Goal: Transaction & Acquisition: Purchase product/service

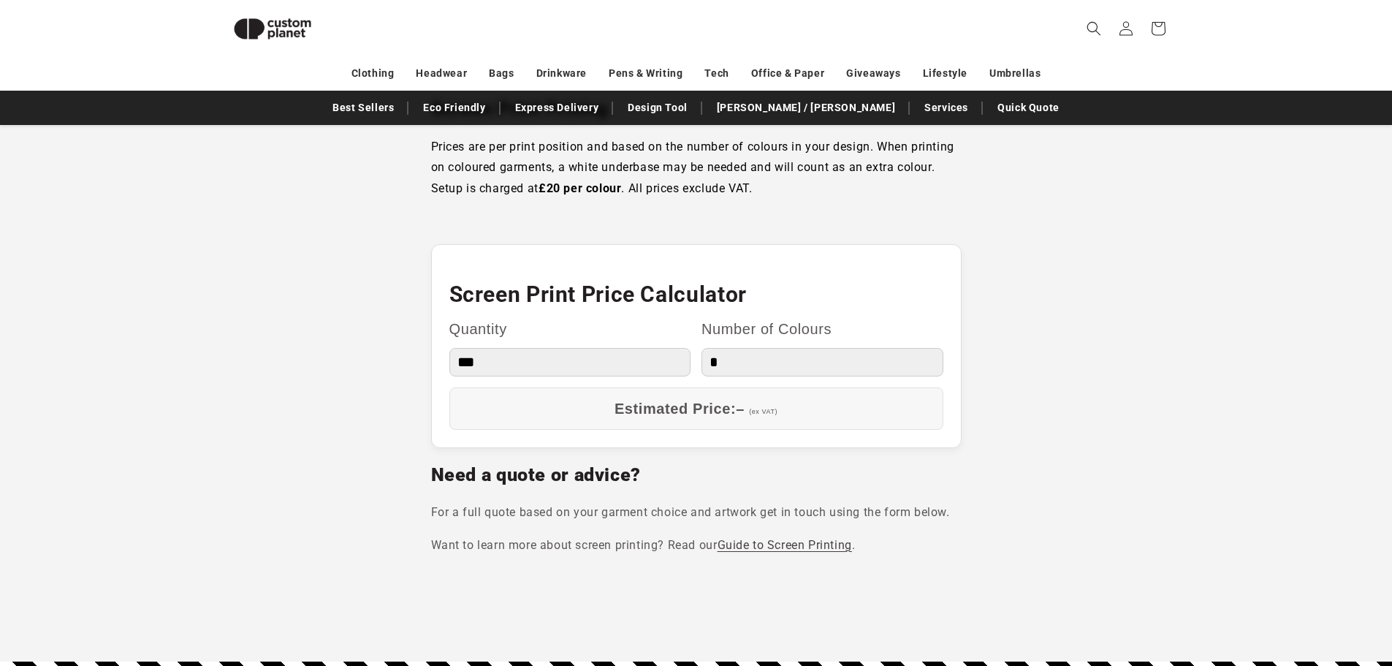
scroll to position [1223, 0]
click at [563, 360] on select "*** *** *** **** **** **** ***** *****" at bounding box center [570, 363] width 242 height 29
select select "**"
click at [449, 349] on select "*** *** *** **** **** **** ***** *****" at bounding box center [570, 363] width 242 height 29
click at [714, 370] on select "* * * * * * *" at bounding box center [823, 363] width 242 height 29
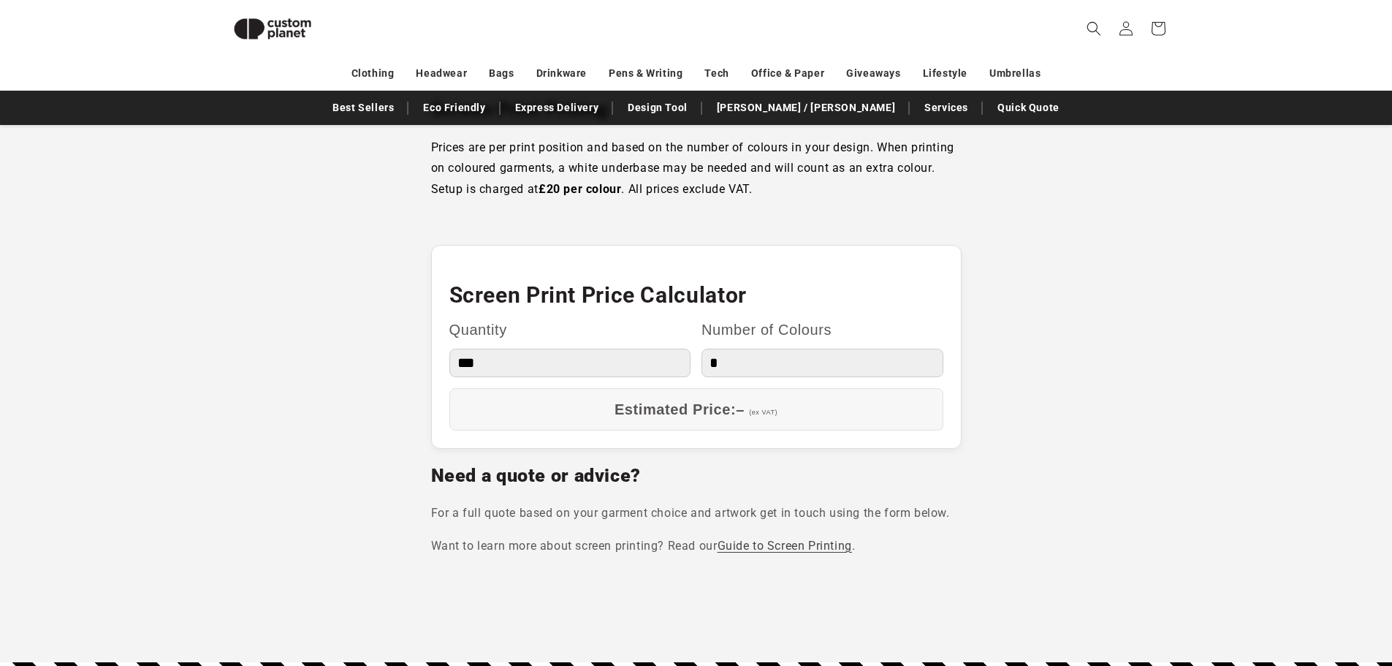
select select "*"
click at [702, 349] on select "* * * * * * *" at bounding box center [823, 363] width 242 height 29
click at [674, 409] on div "Estimated Price: – (ex VAT)" at bounding box center [696, 409] width 494 height 42
click at [655, 410] on div "Estimated Price: – (ex VAT)" at bounding box center [696, 409] width 494 height 42
click at [759, 374] on select "* * * * * * *" at bounding box center [823, 363] width 242 height 29
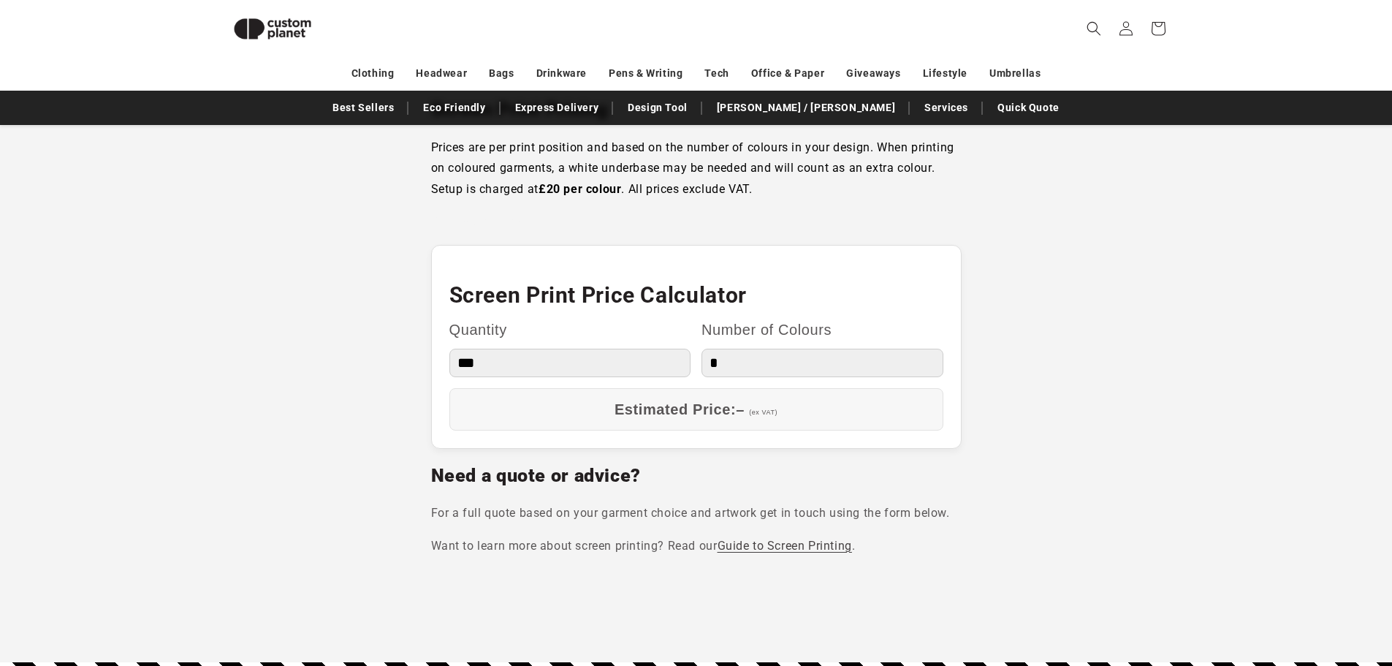
click at [757, 370] on select "* * * * * * *" at bounding box center [823, 363] width 242 height 29
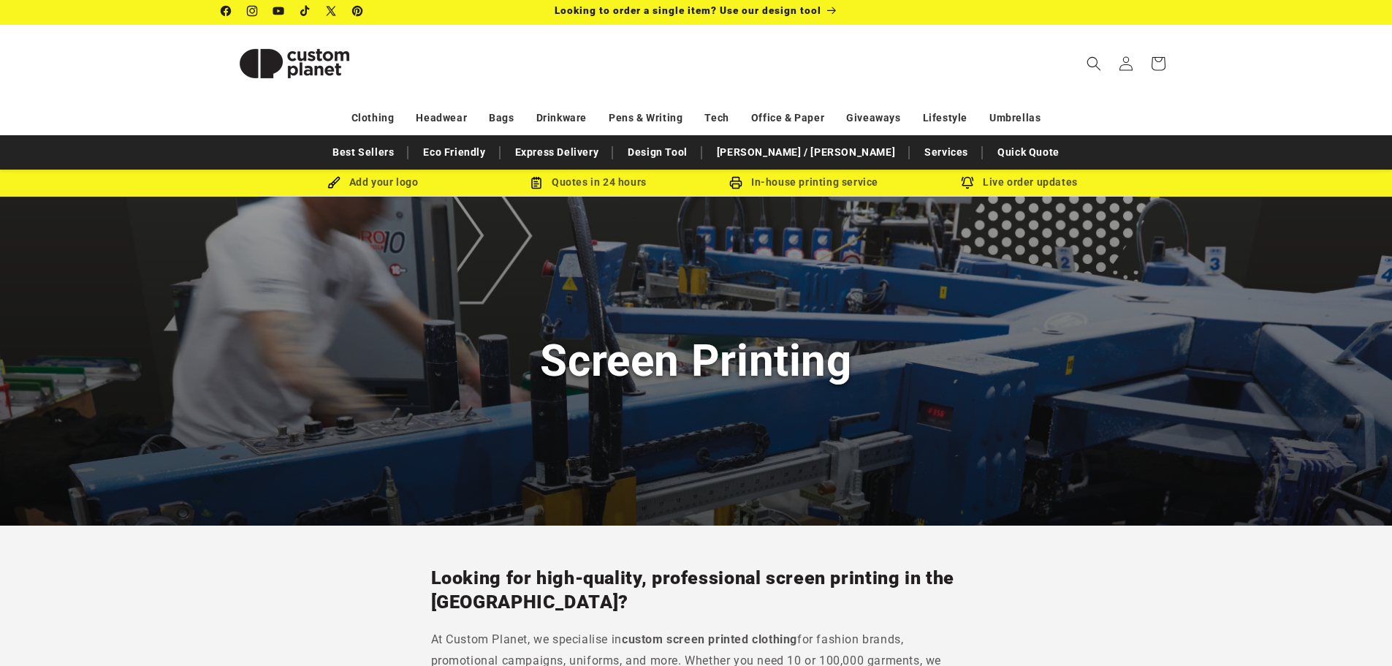
scroll to position [0, 0]
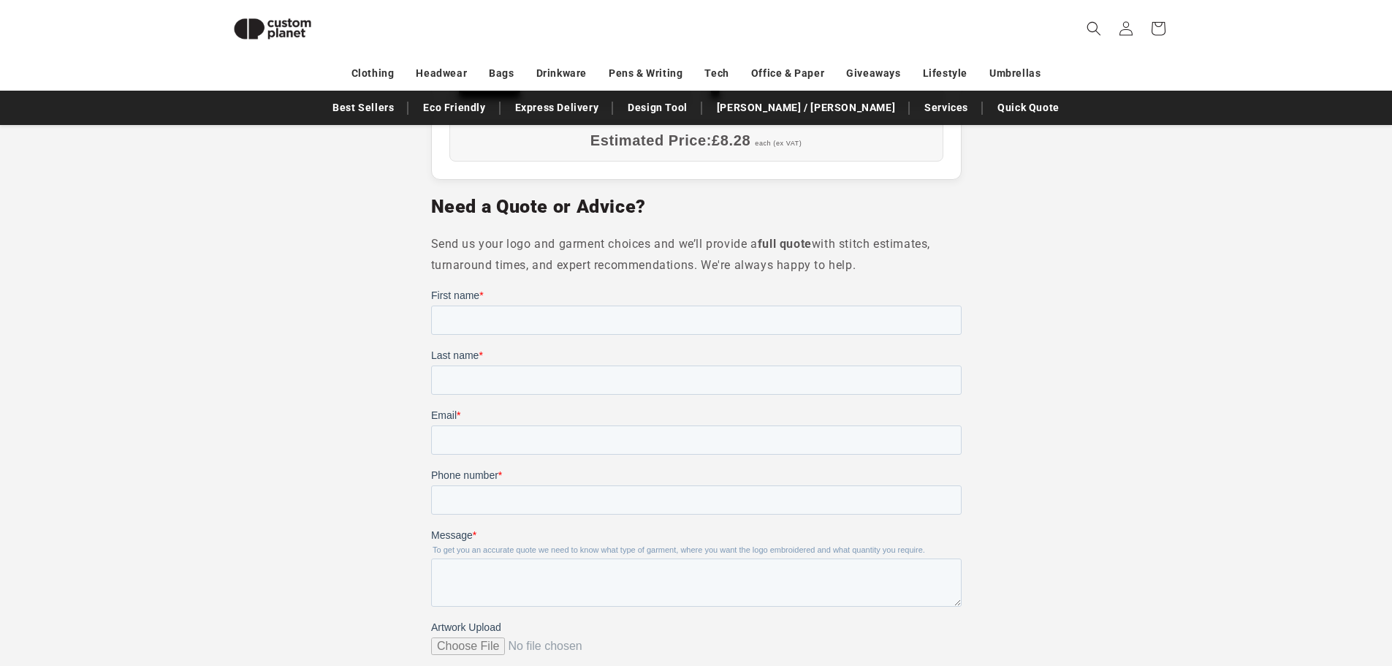
scroll to position [1004, 0]
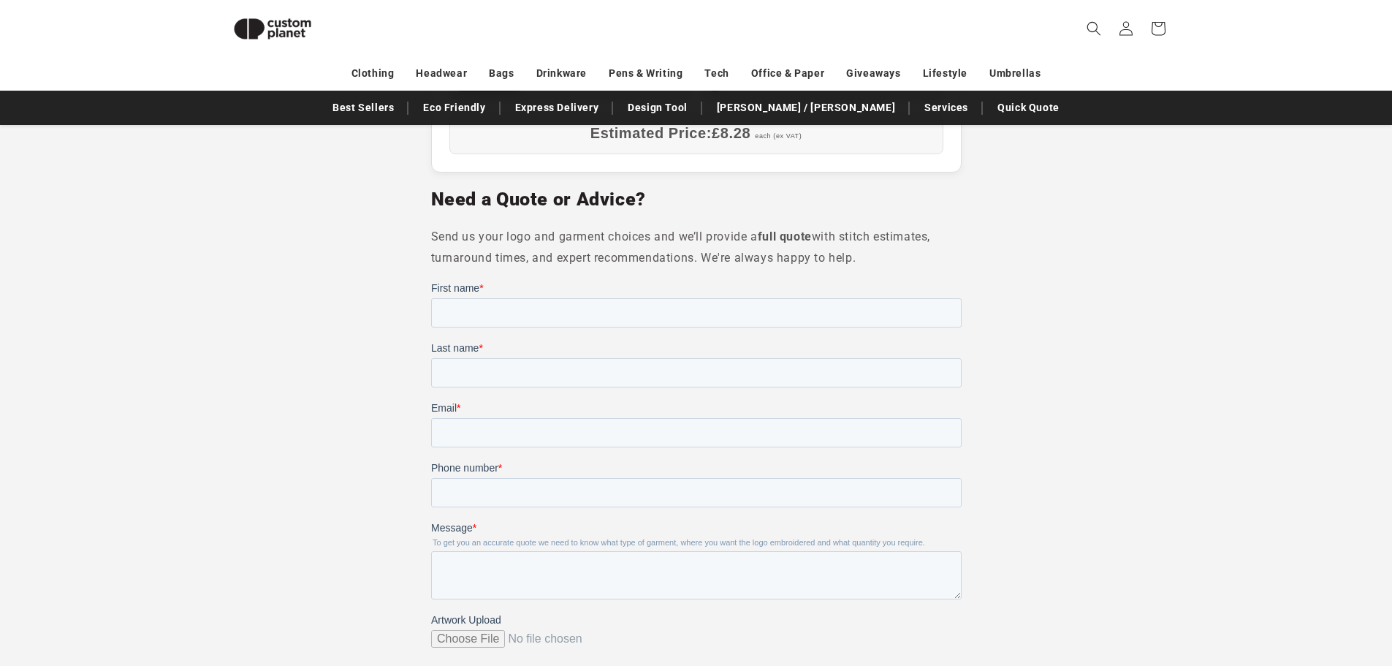
click at [270, 27] on img at bounding box center [272, 29] width 102 height 46
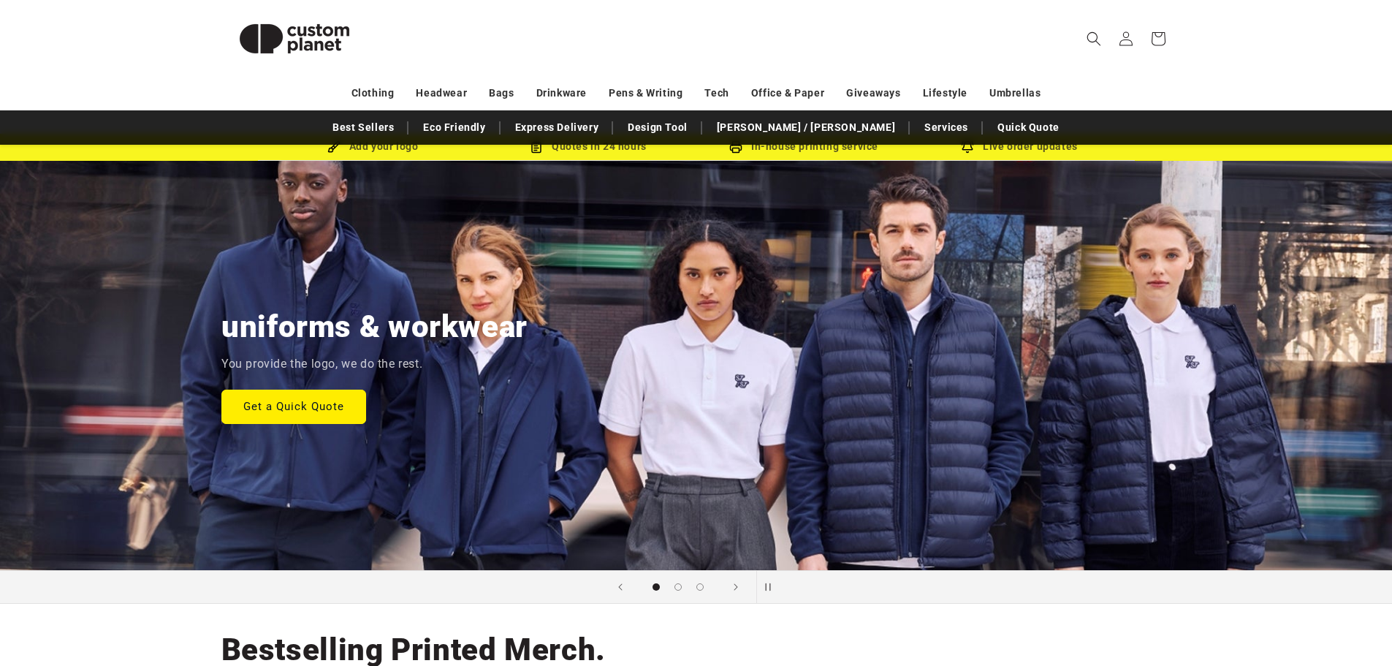
scroll to position [121, 0]
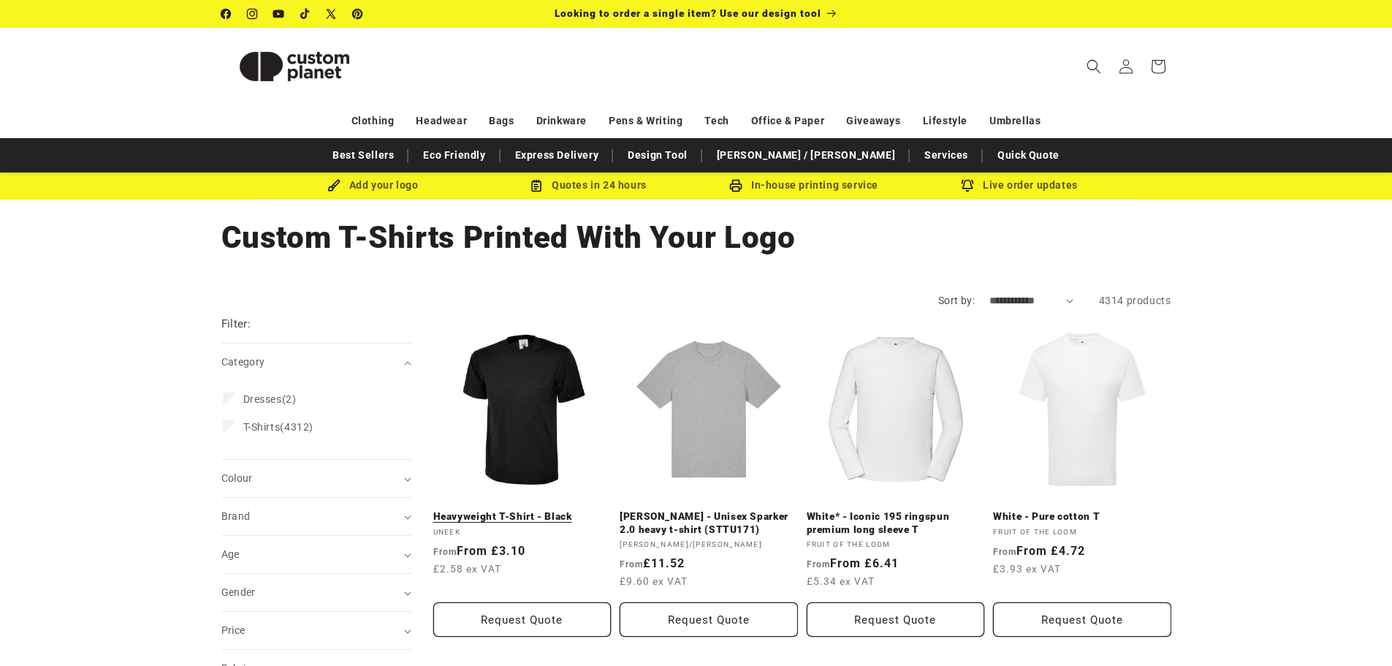
click at [525, 510] on link "Heavyweight T-Shirt - Black" at bounding box center [522, 516] width 178 height 13
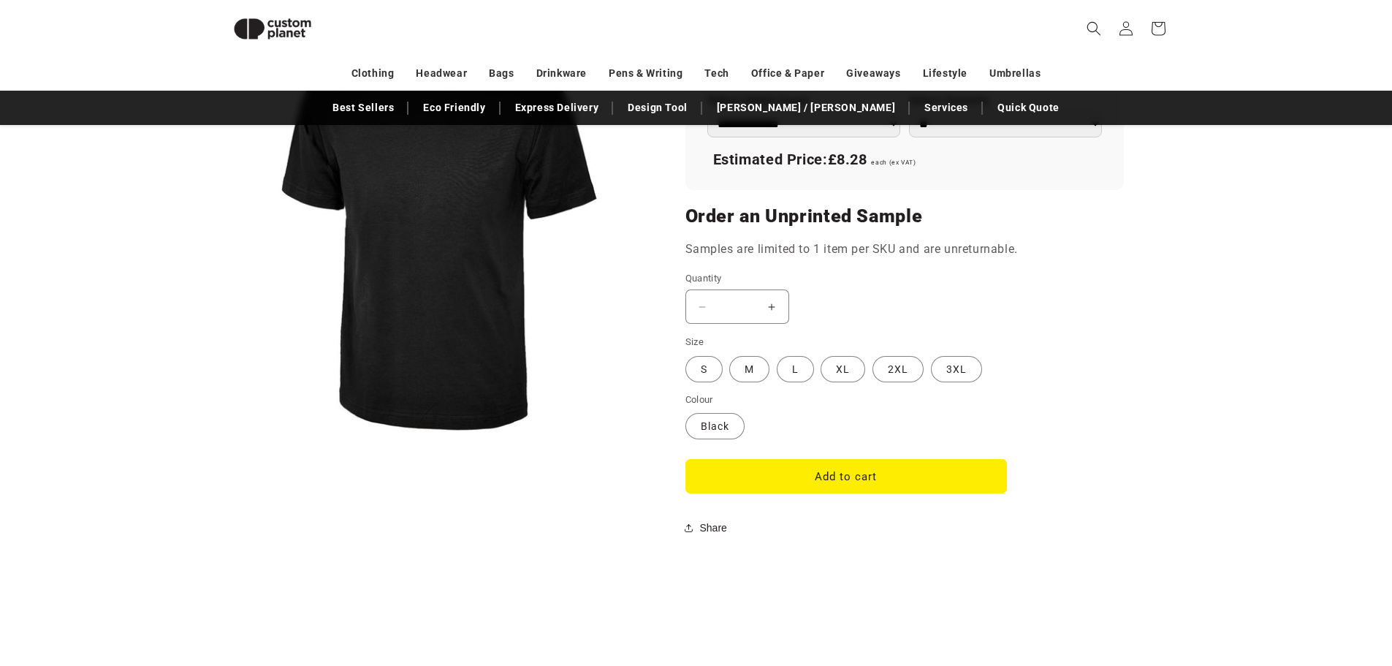
scroll to position [1077, 0]
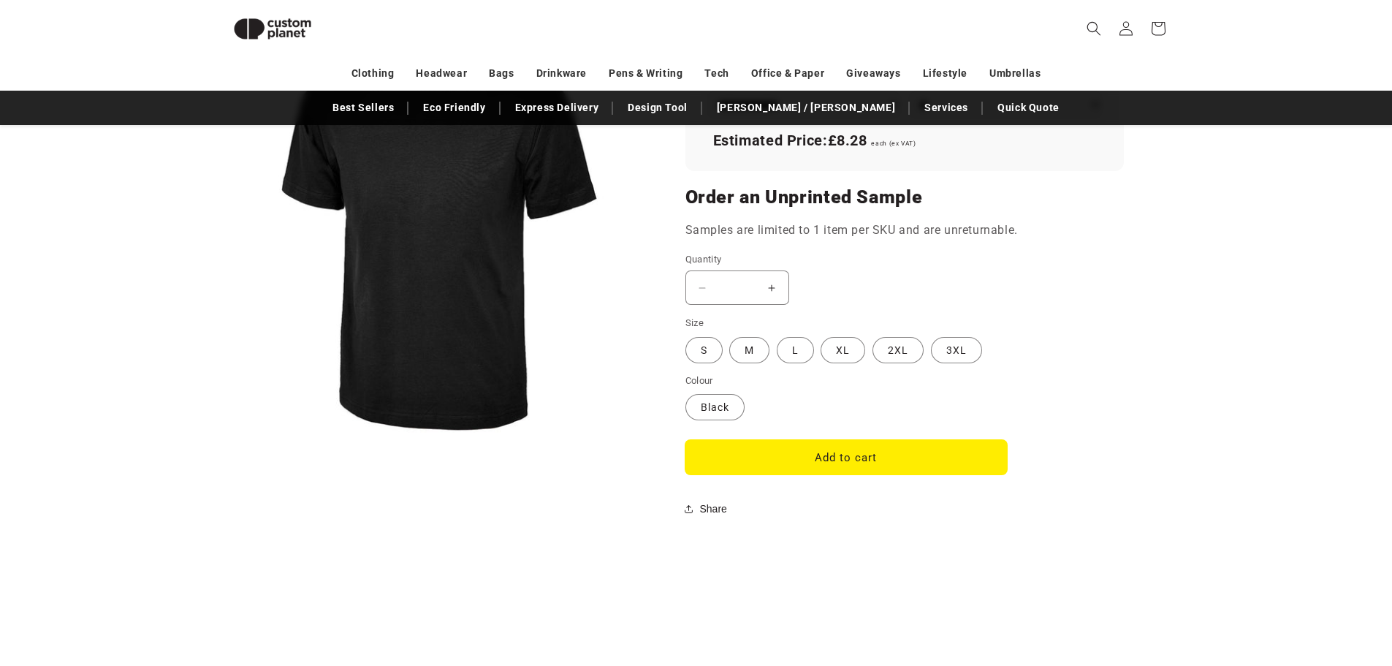
click at [724, 459] on button "Add to cart" at bounding box center [846, 457] width 322 height 34
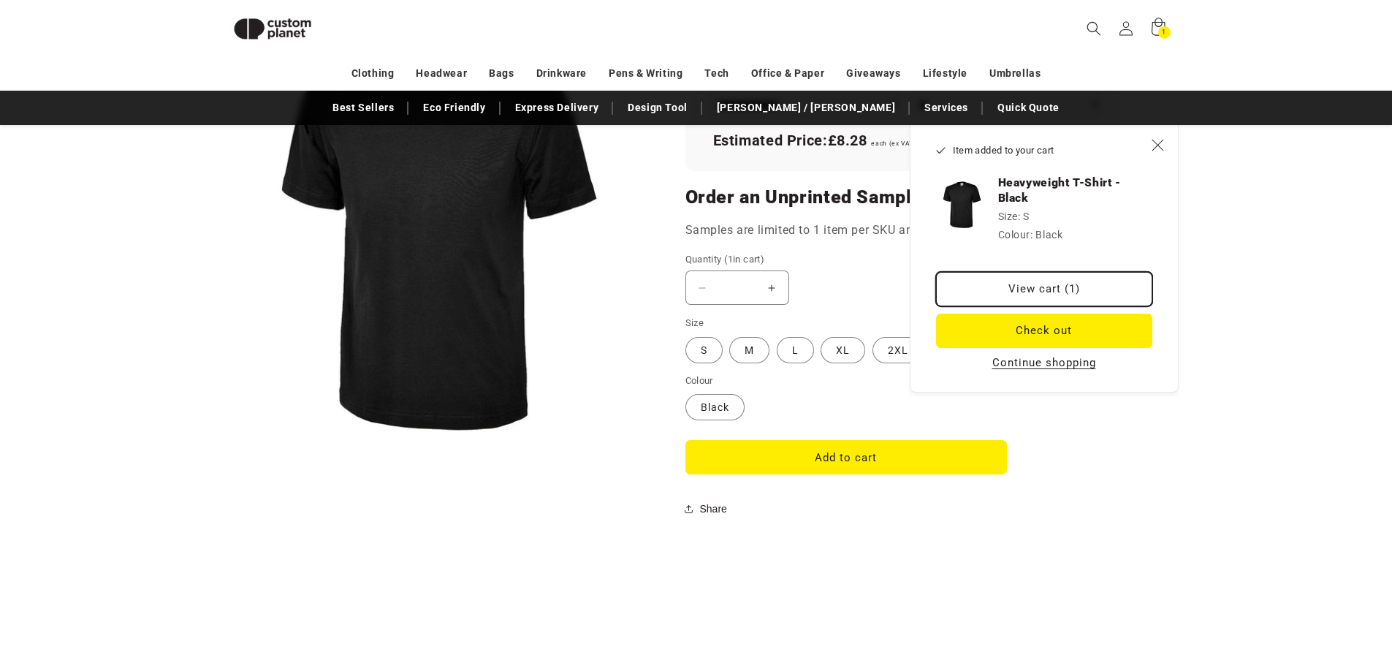
click at [1023, 293] on link "View cart (1)" at bounding box center [1044, 289] width 216 height 34
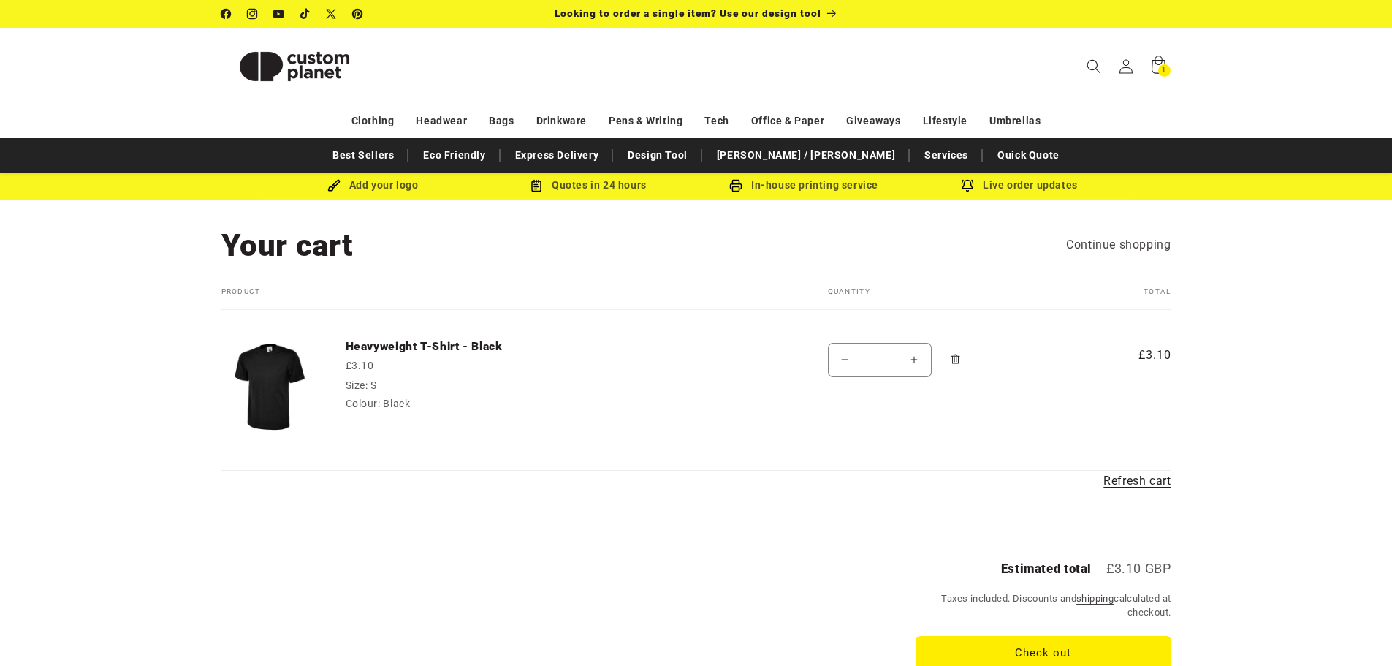
scroll to position [73, 0]
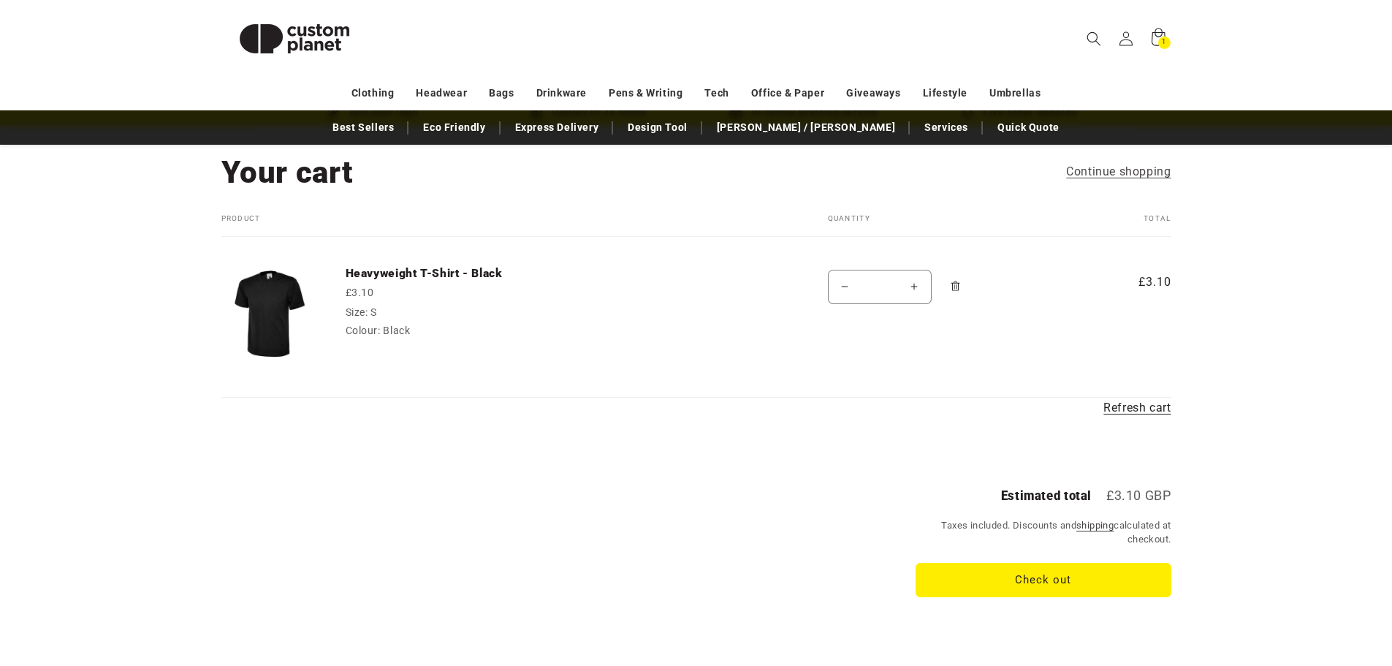
click at [322, 31] on img at bounding box center [294, 39] width 146 height 66
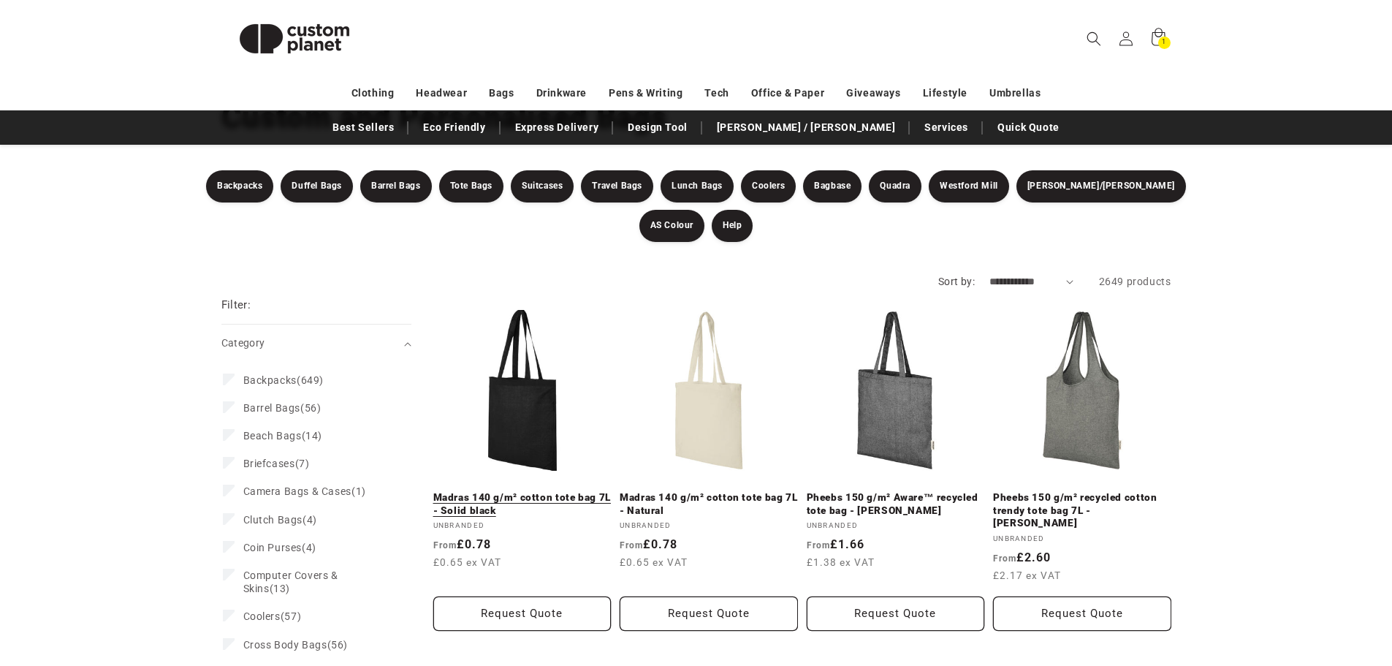
scroll to position [146, 0]
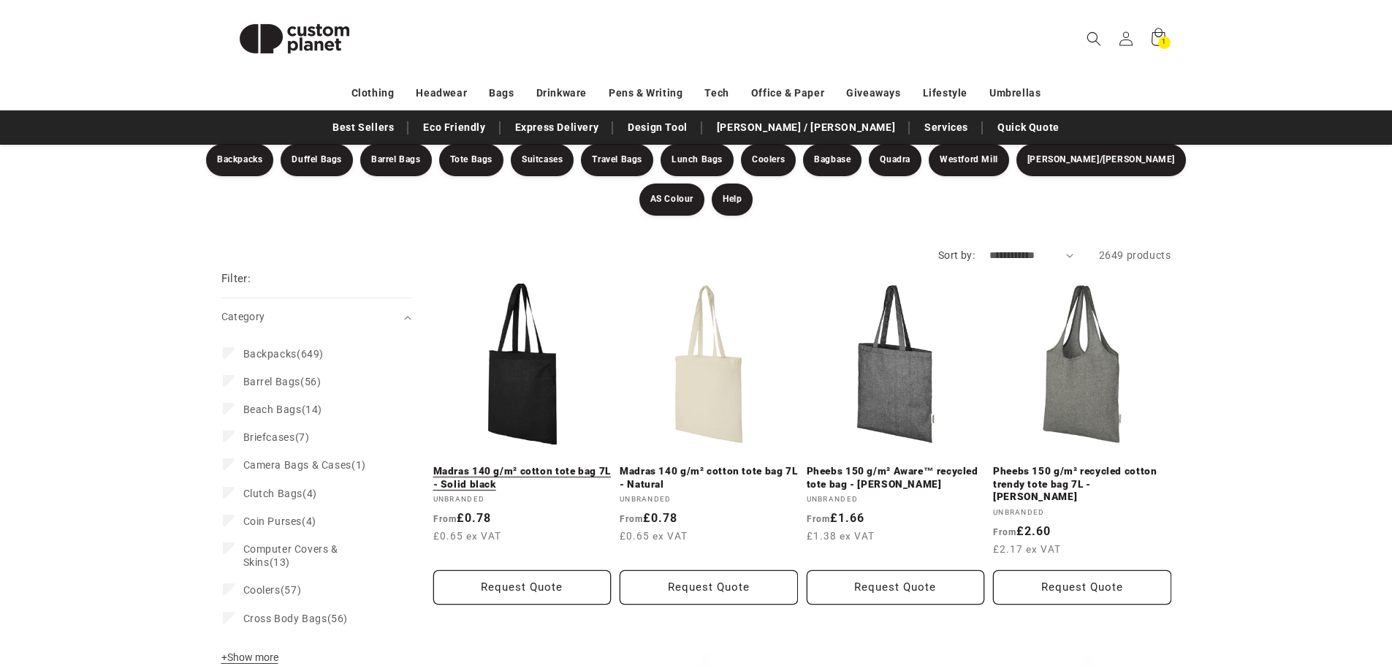
click at [520, 465] on link "Madras 140 g/m² cotton tote bag 7L - Solid black" at bounding box center [522, 478] width 178 height 26
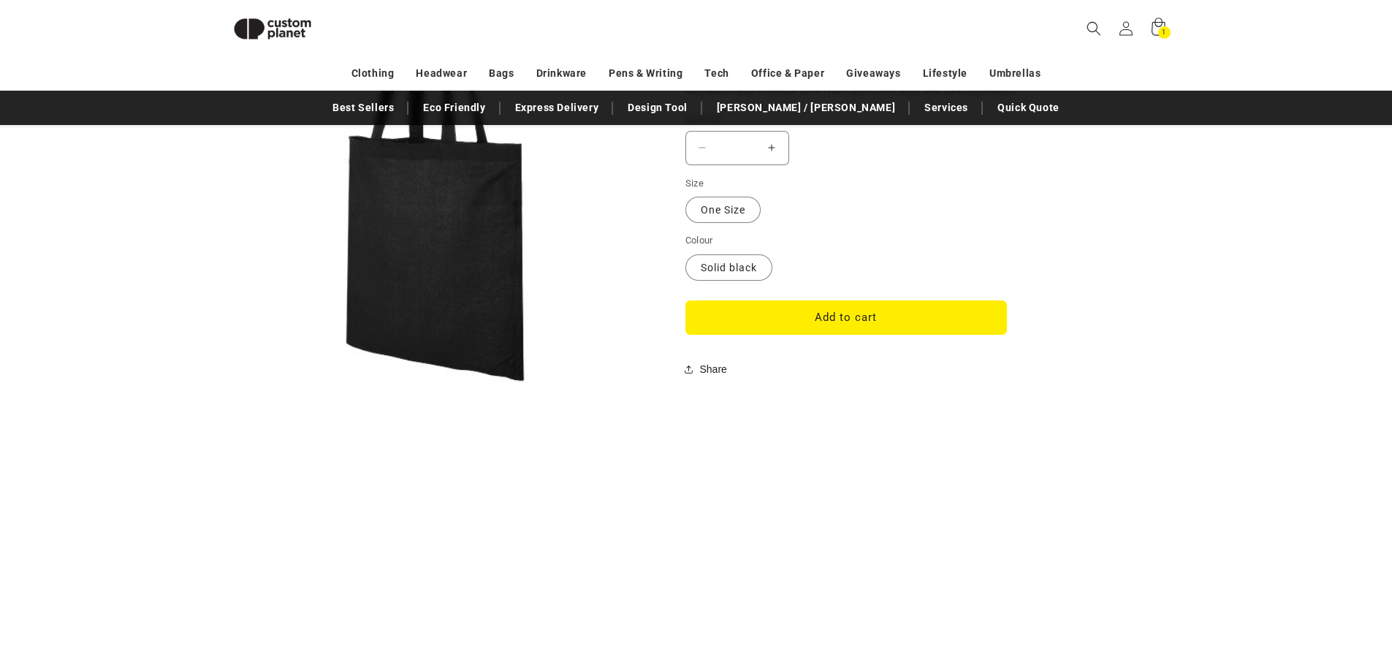
scroll to position [1223, 0]
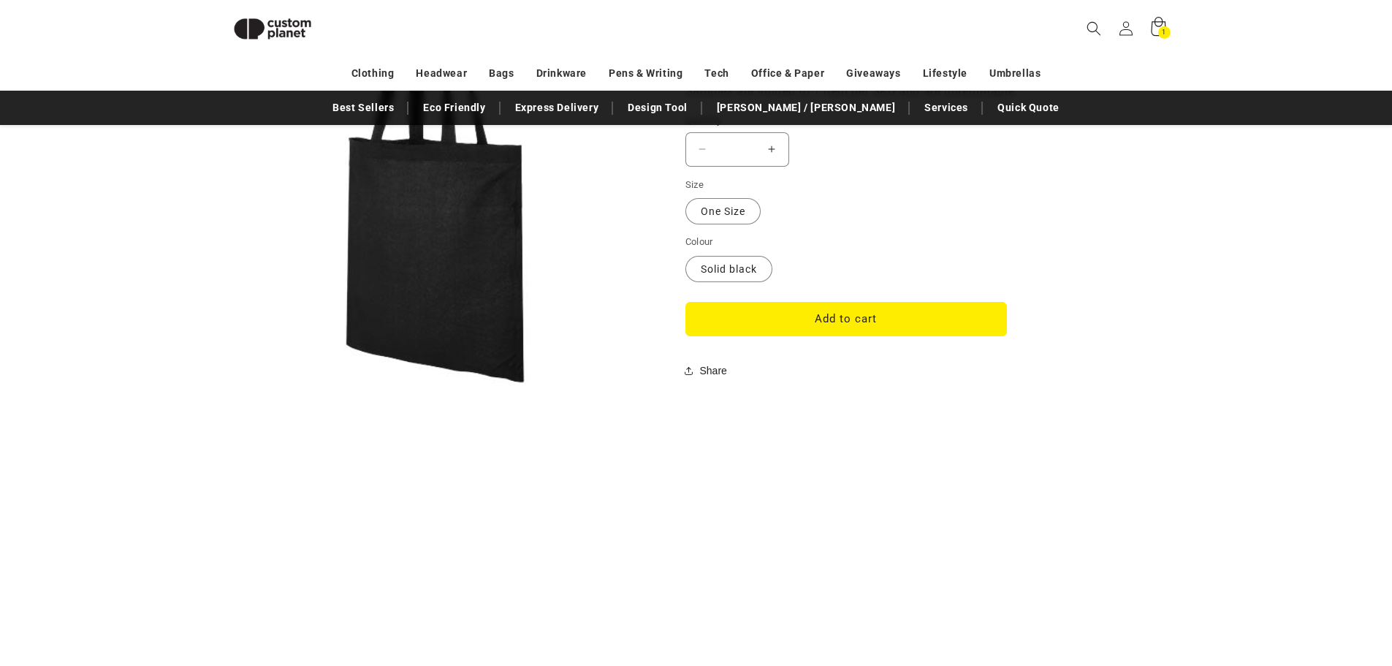
click at [1153, 31] on icon at bounding box center [1158, 28] width 34 height 34
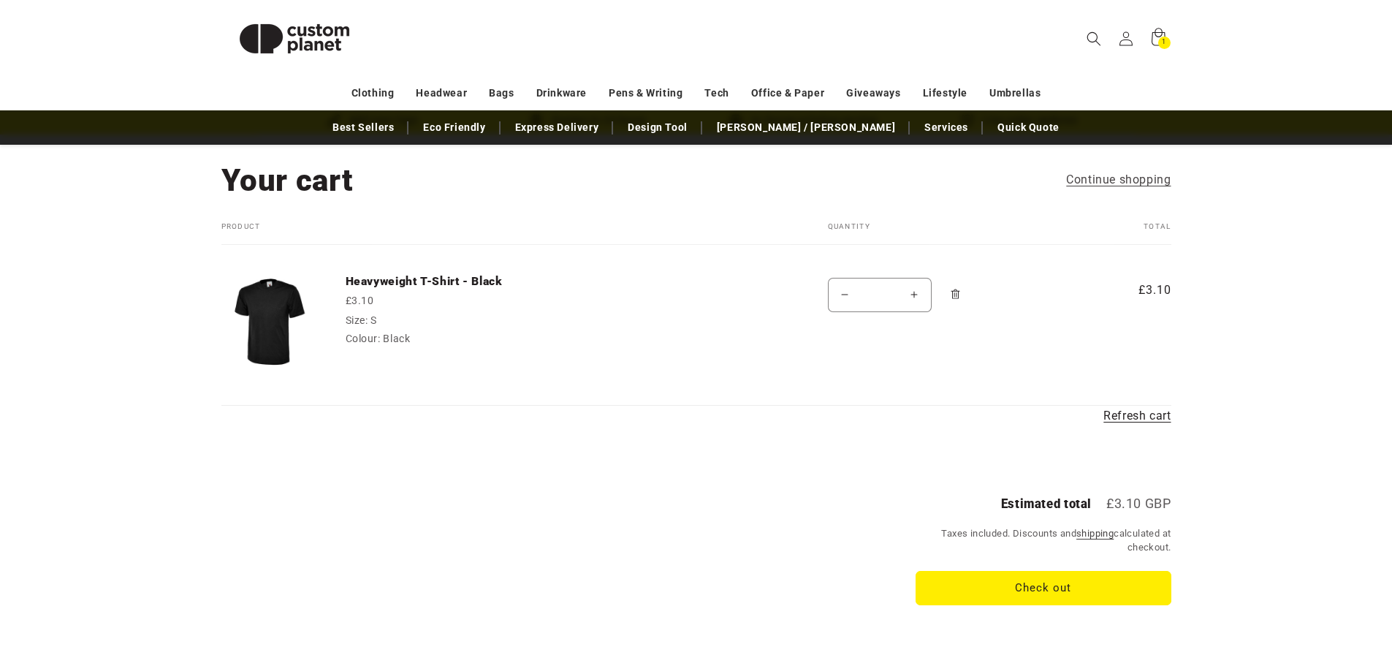
scroll to position [73, 0]
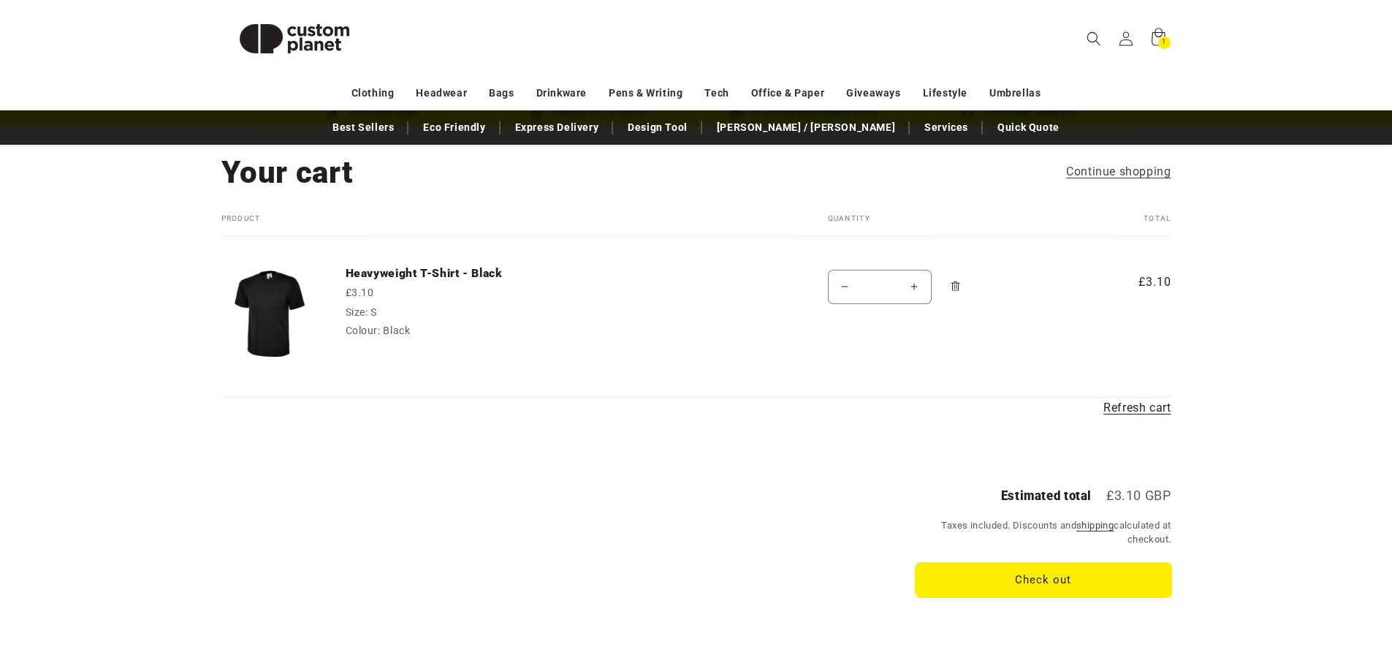
click at [948, 573] on button "Check out" at bounding box center [1044, 580] width 256 height 34
